Goal: Find specific page/section: Find specific page/section

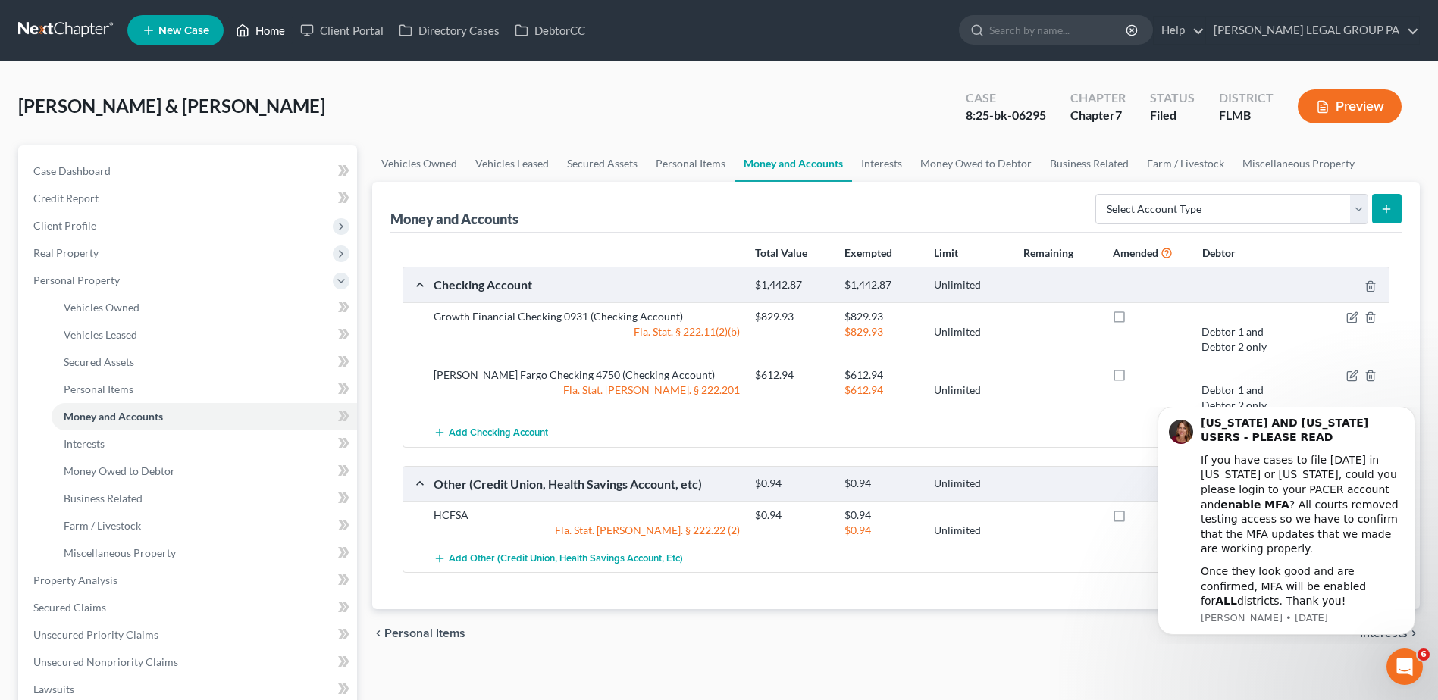
click at [270, 28] on link "Home" at bounding box center [260, 30] width 64 height 27
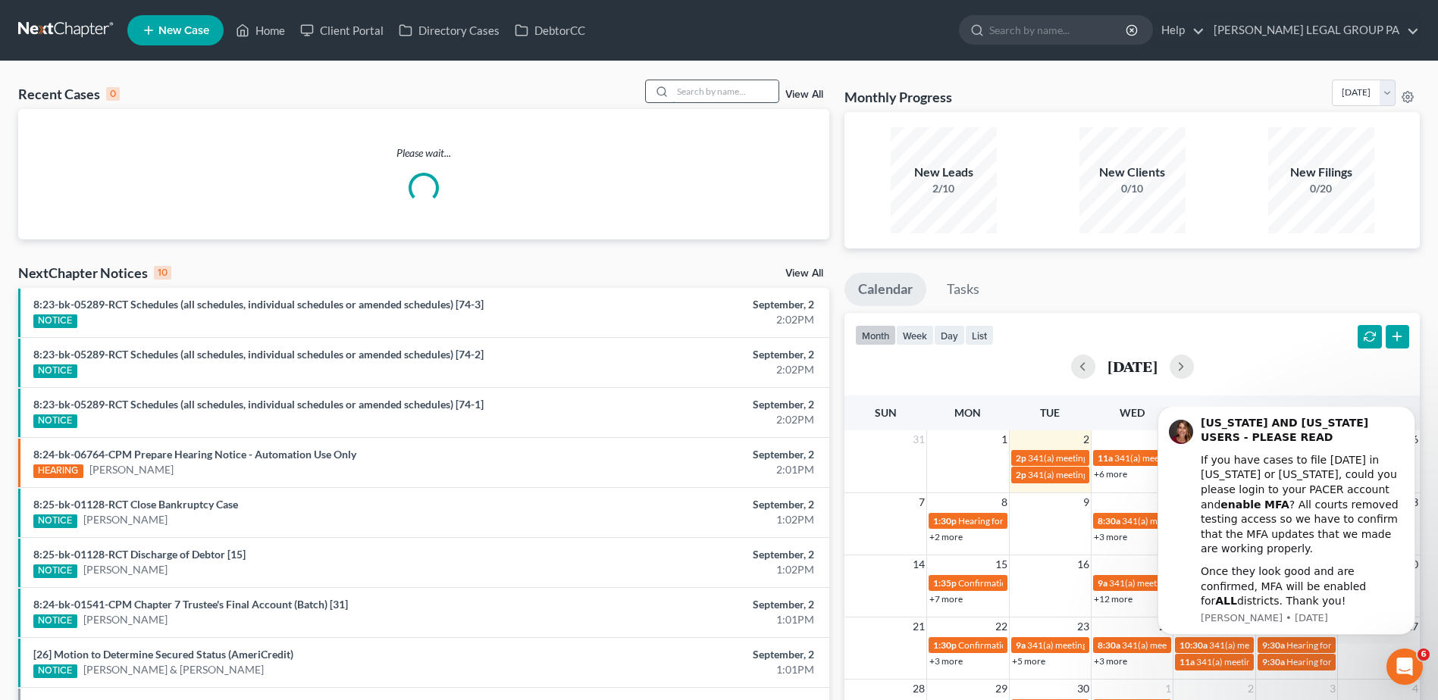
click at [744, 91] on input "search" at bounding box center [725, 91] width 106 height 22
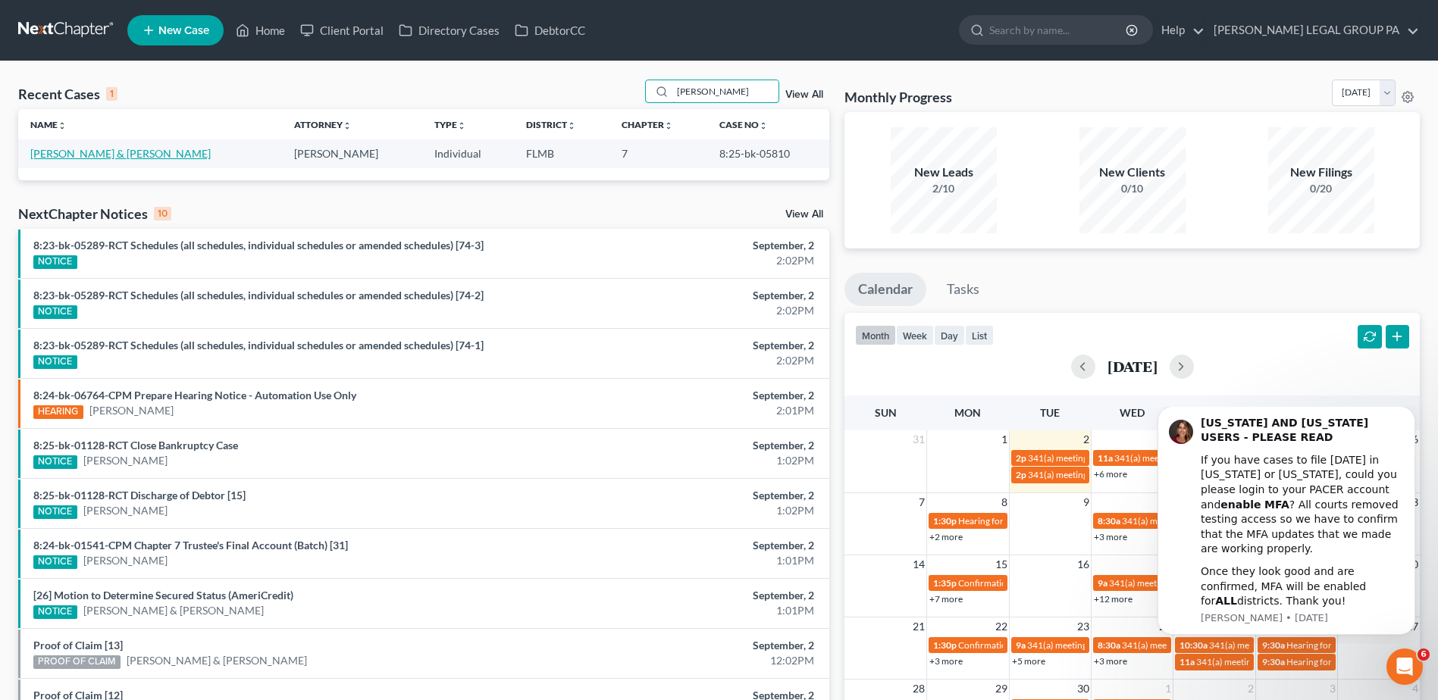
type input "[PERSON_NAME]"
click at [101, 153] on link "[PERSON_NAME] & [PERSON_NAME]" at bounding box center [120, 153] width 180 height 13
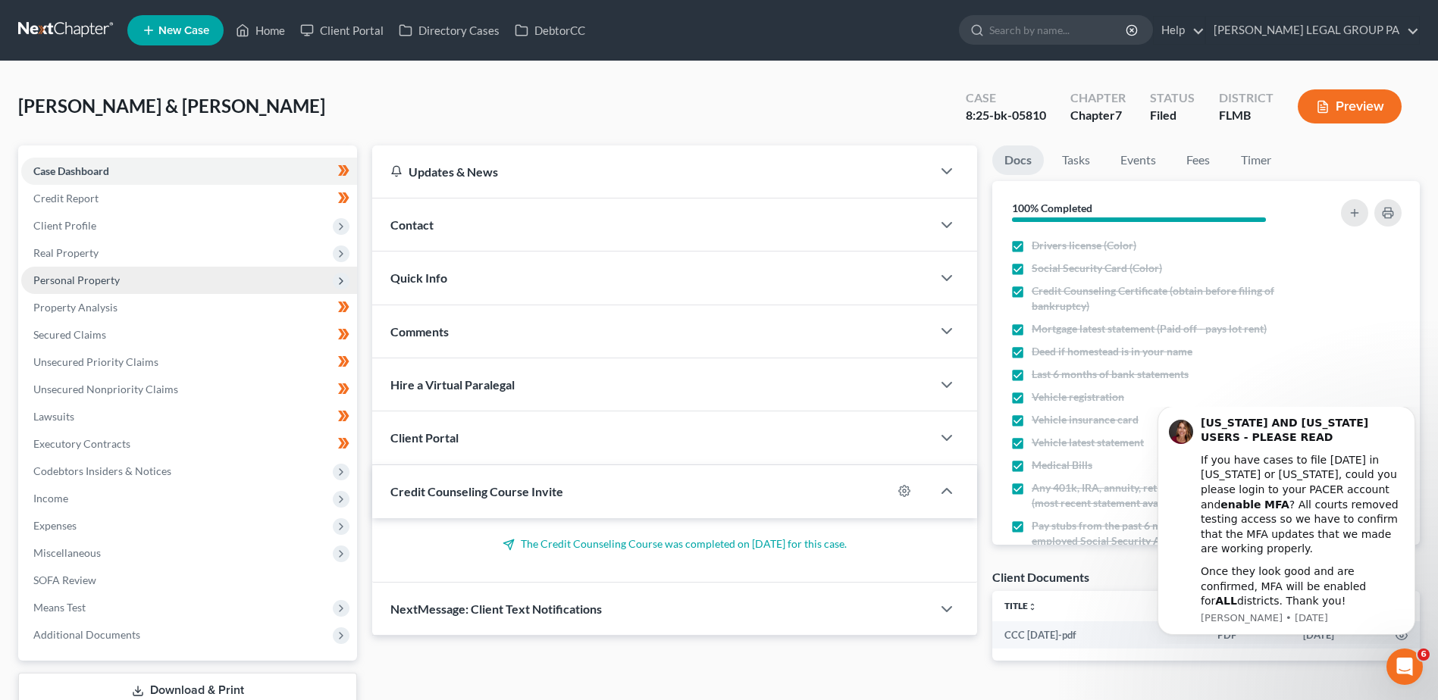
click at [79, 276] on span "Personal Property" at bounding box center [76, 280] width 86 height 13
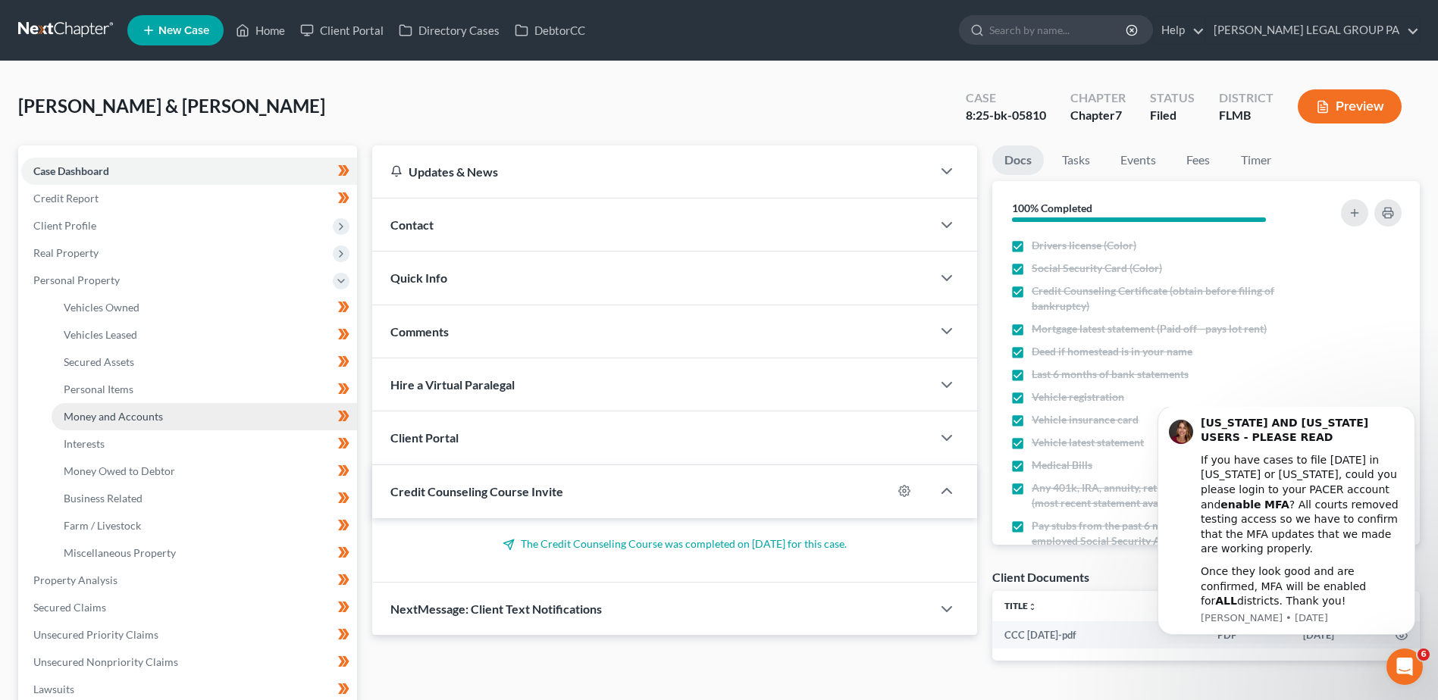
click at [121, 414] on span "Money and Accounts" at bounding box center [113, 416] width 99 height 13
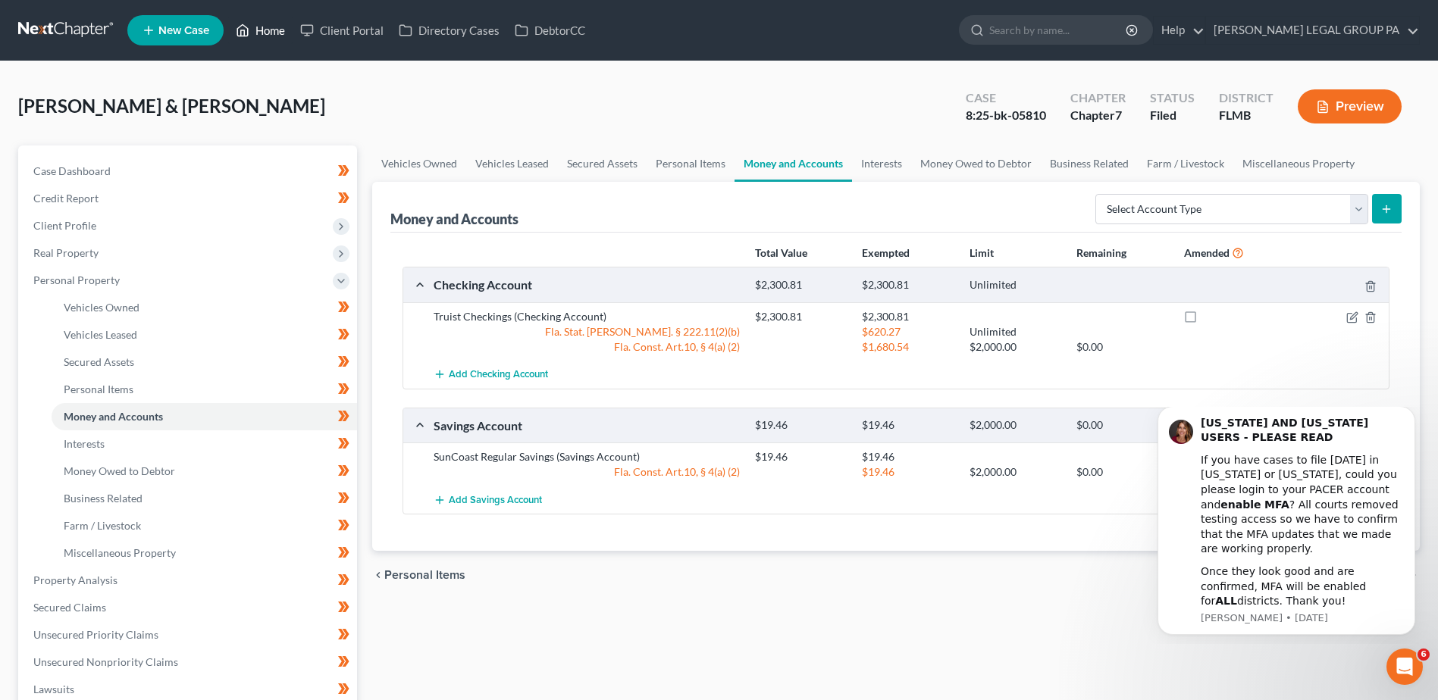
click at [255, 30] on link "Home" at bounding box center [260, 30] width 64 height 27
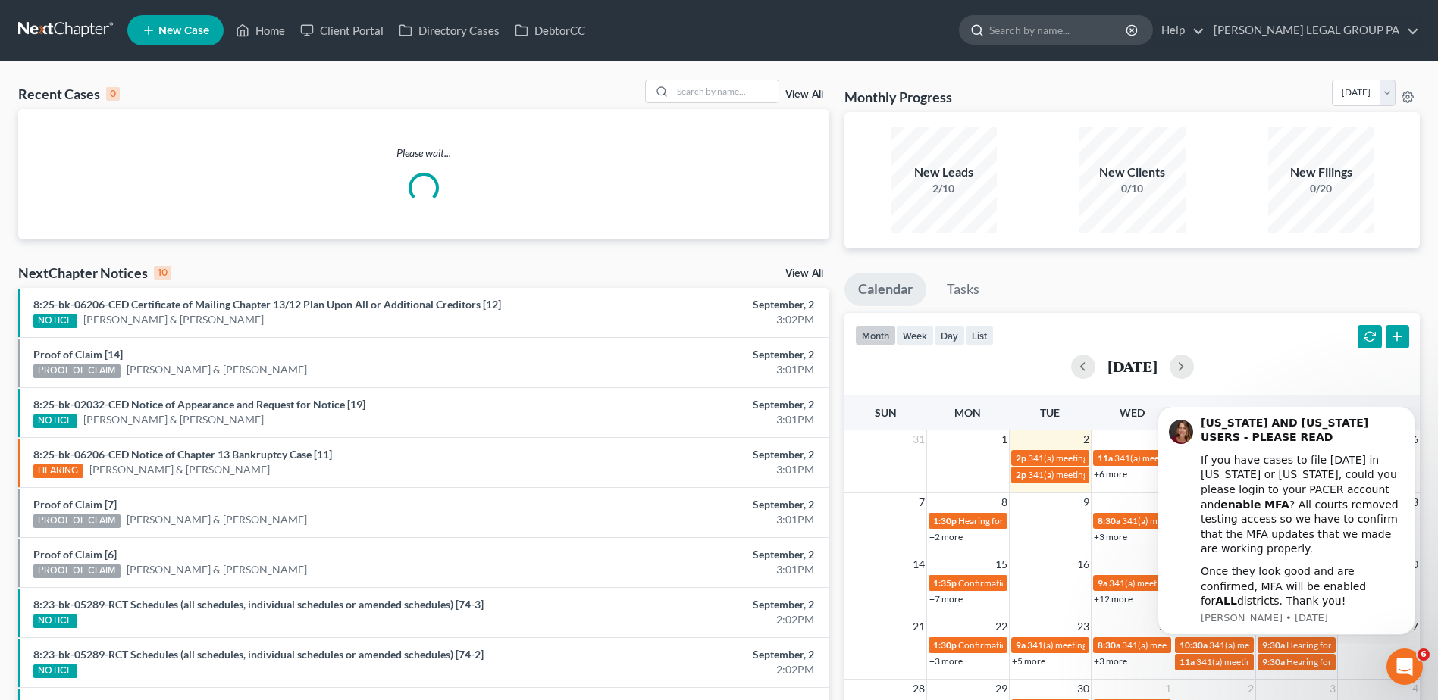
click at [1061, 36] on input "search" at bounding box center [1058, 30] width 139 height 28
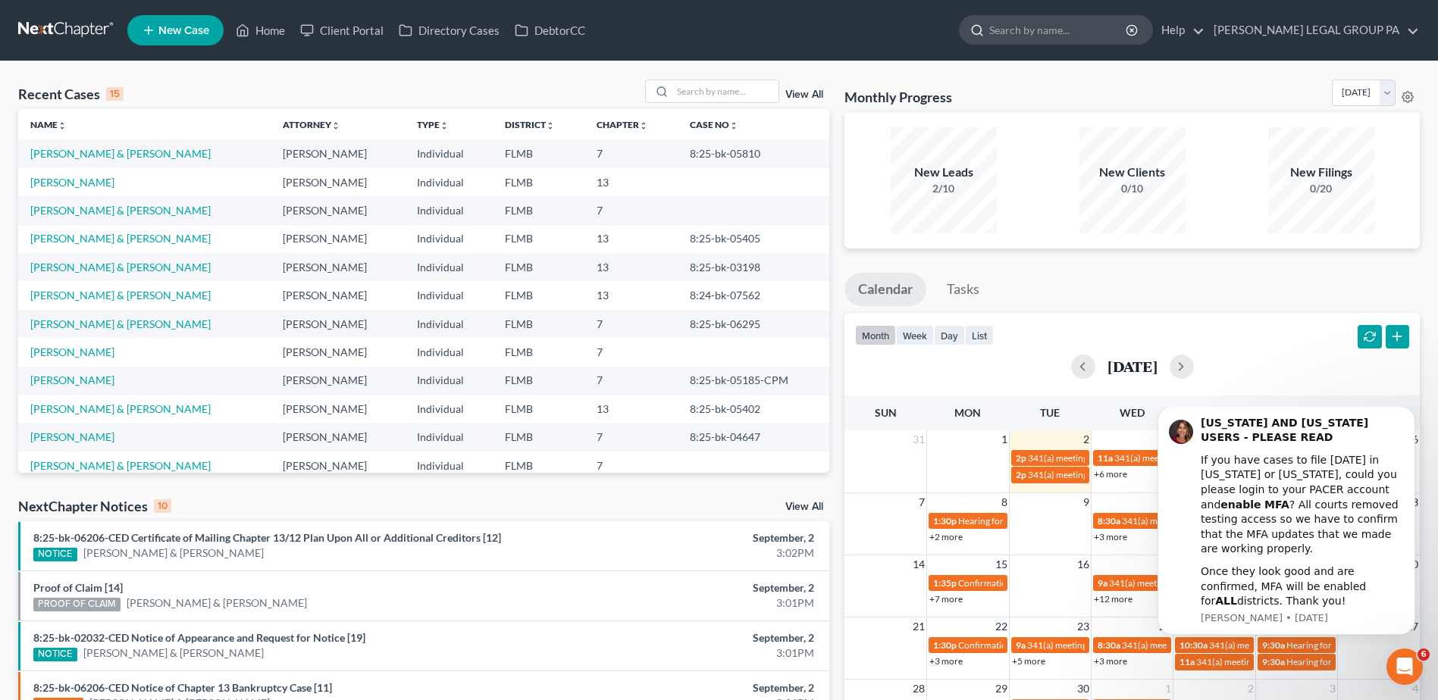
paste input "[PERSON_NAME]"
type input "[PERSON_NAME]"
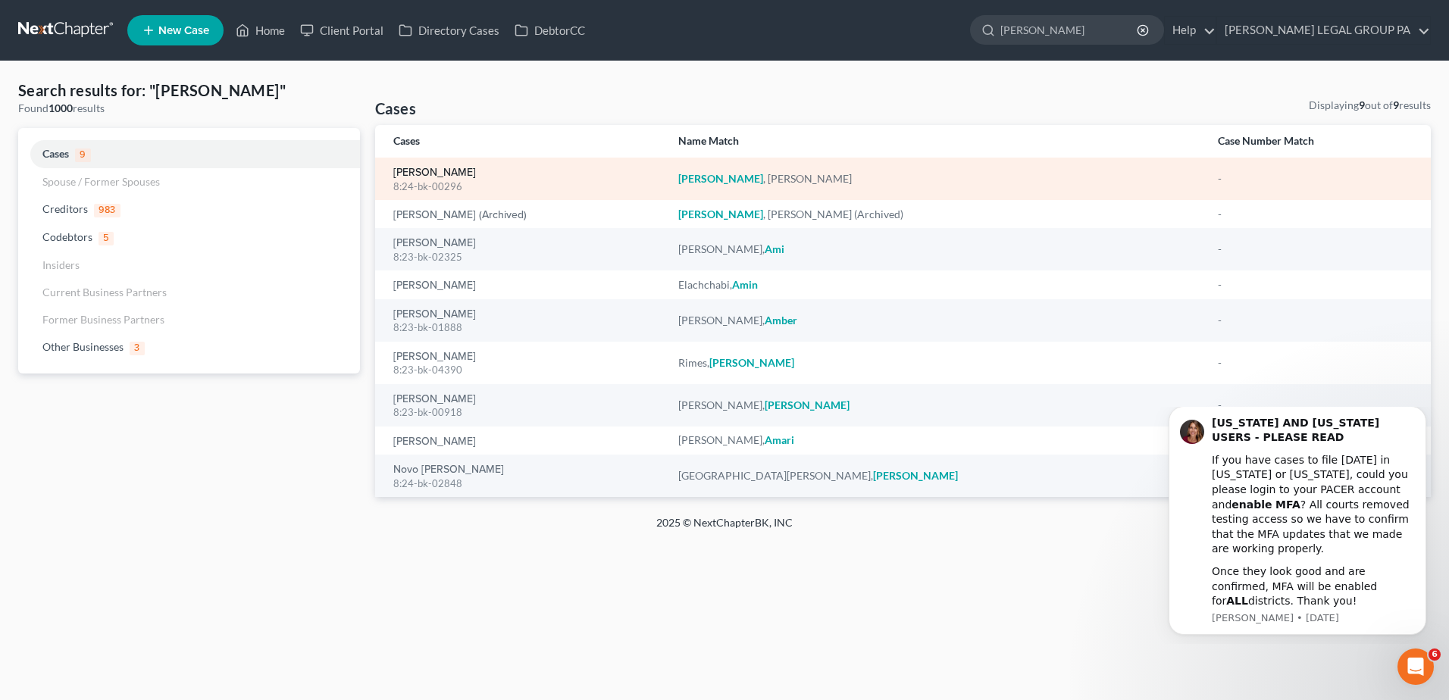
click at [414, 178] on div "[PERSON_NAME] 8:24-bk-00296" at bounding box center [523, 179] width 261 height 30
drag, startPoint x: 414, startPoint y: 178, endPoint x: 404, endPoint y: 174, distance: 10.9
click at [404, 174] on link "[PERSON_NAME]" at bounding box center [434, 173] width 83 height 11
